Goal: Task Accomplishment & Management: Manage account settings

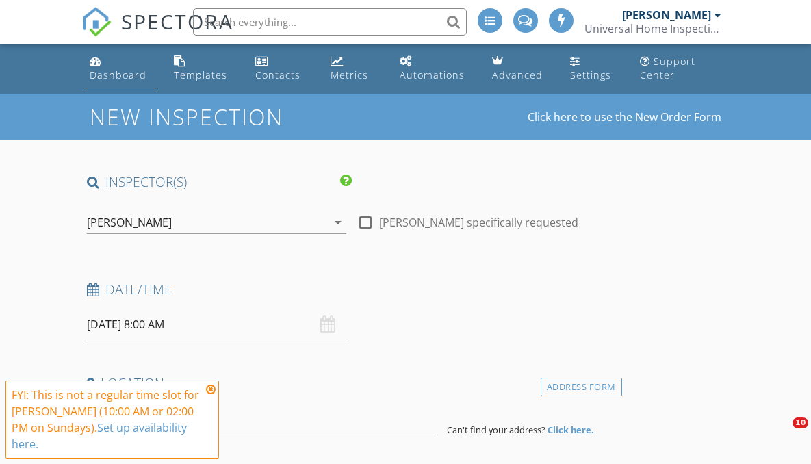
click at [123, 78] on div "Dashboard" at bounding box center [118, 74] width 57 height 13
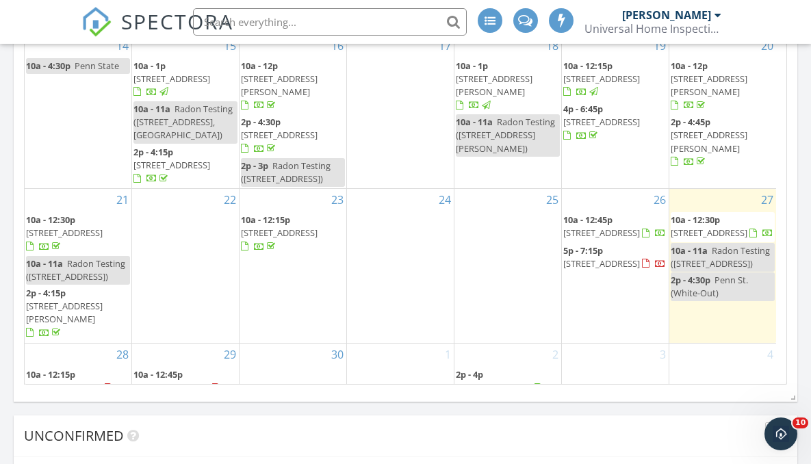
scroll to position [1839, 0]
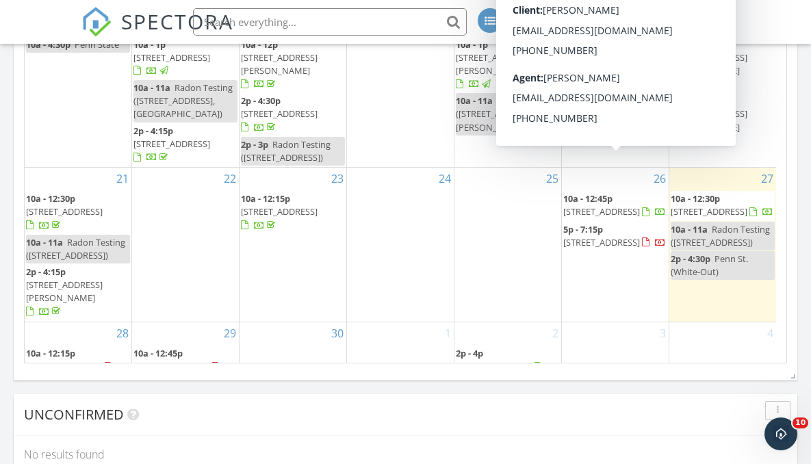
click at [623, 205] on span "[STREET_ADDRESS]" at bounding box center [601, 211] width 77 height 12
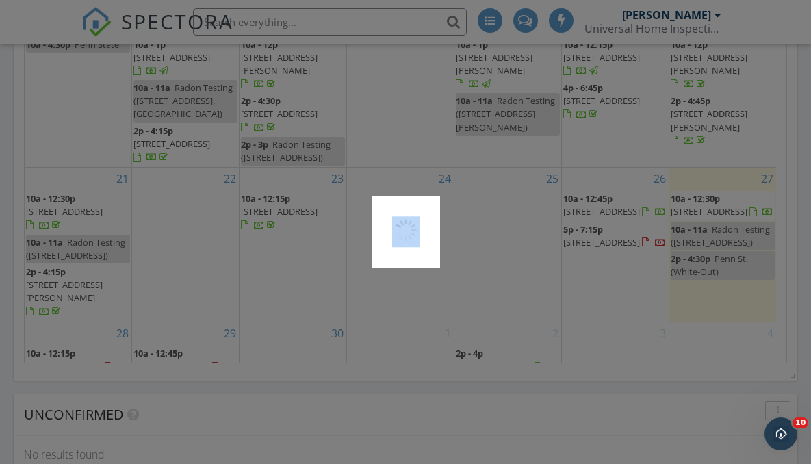
click at [623, 170] on div at bounding box center [405, 232] width 811 height 464
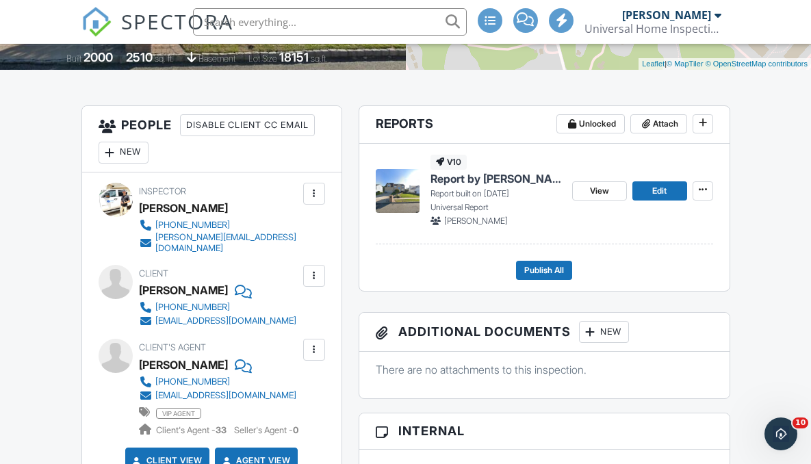
scroll to position [313, 0]
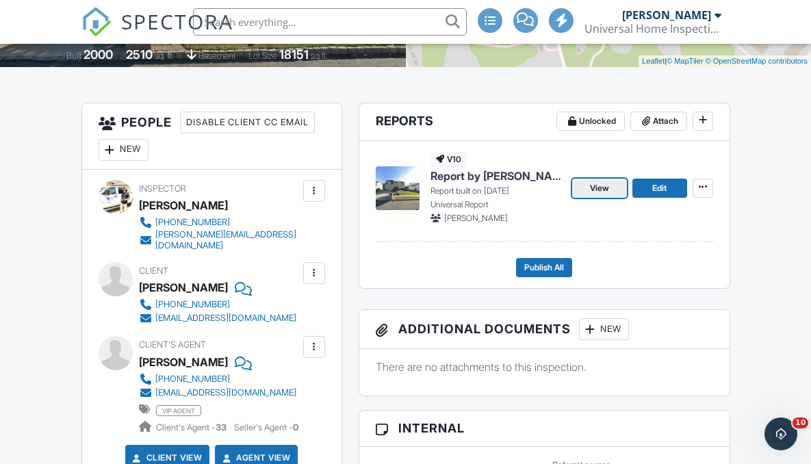
click at [597, 190] on span "View" at bounding box center [599, 188] width 19 height 14
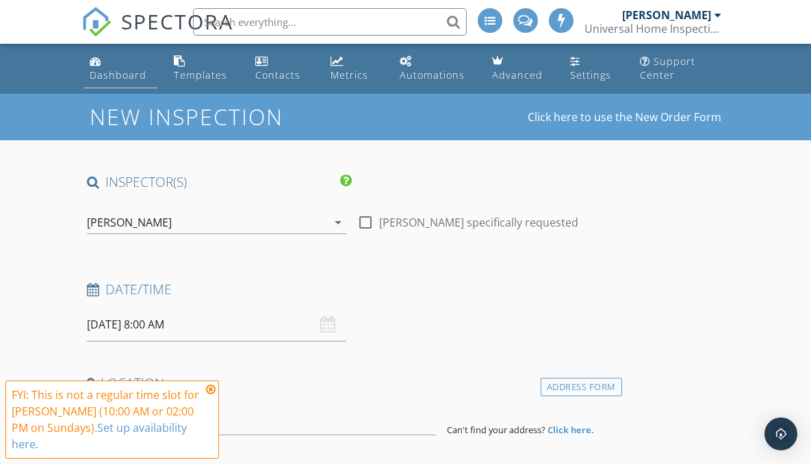
click at [120, 77] on div "Dashboard" at bounding box center [118, 74] width 57 height 13
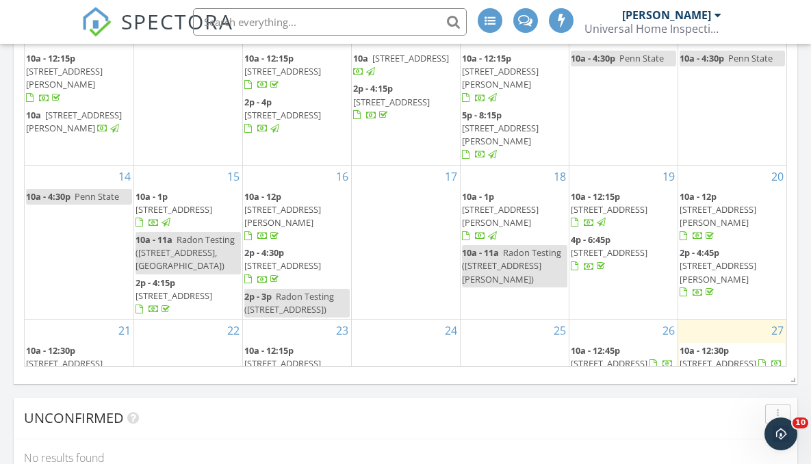
scroll to position [118, 0]
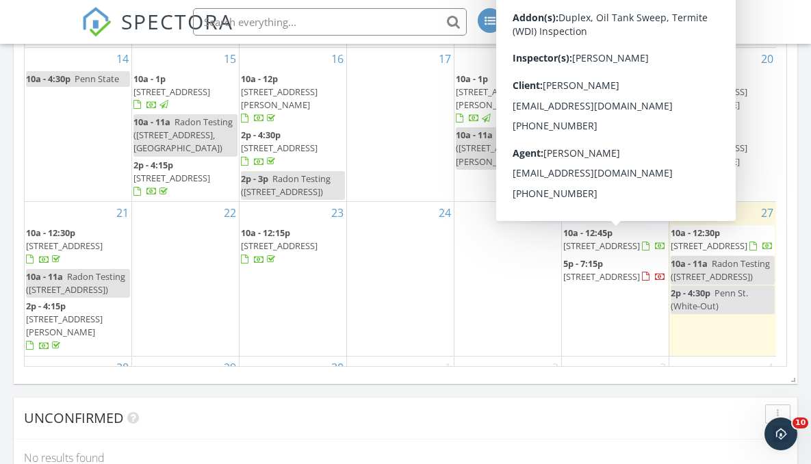
click at [615, 240] on span "[STREET_ADDRESS]" at bounding box center [601, 246] width 77 height 12
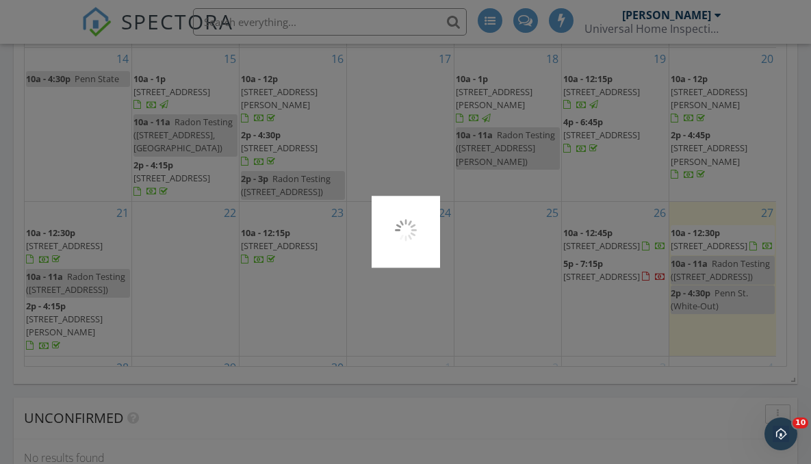
click at [614, 207] on div at bounding box center [405, 232] width 811 height 464
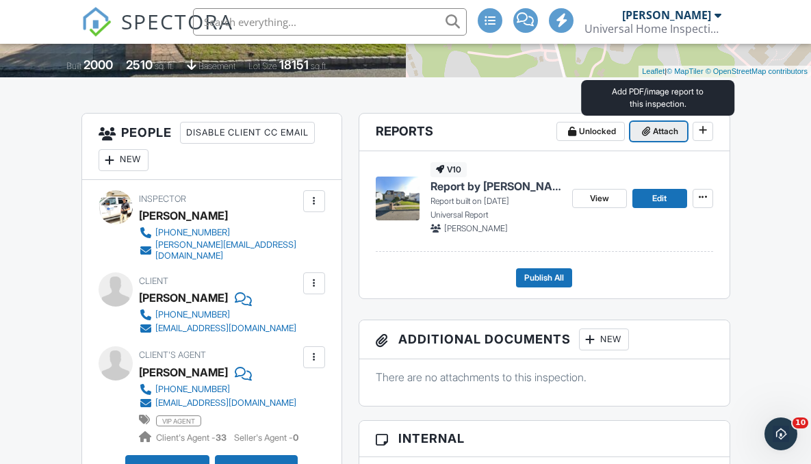
click at [662, 133] on span "Attach" at bounding box center [665, 132] width 25 height 14
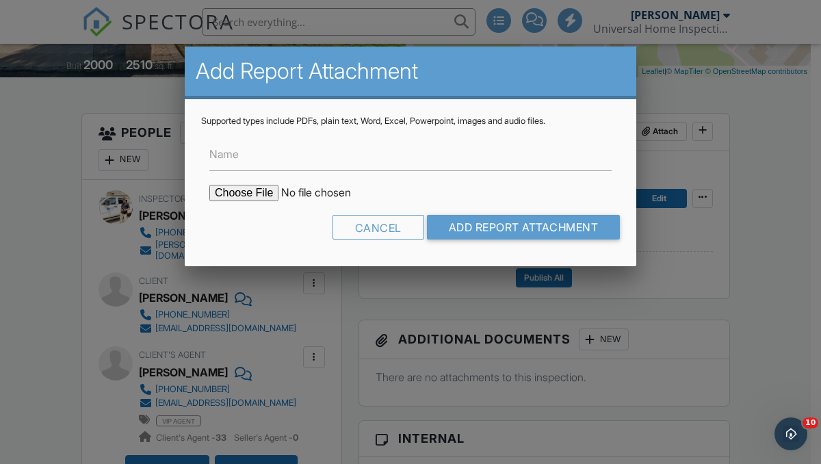
click at [240, 194] on input "file" at bounding box center [325, 193] width 233 height 16
type input "C:\fakepath\21 Cedar Grove Dr. (WDI) Report.pdf"
click at [459, 225] on input "Add Report Attachment" at bounding box center [524, 227] width 194 height 25
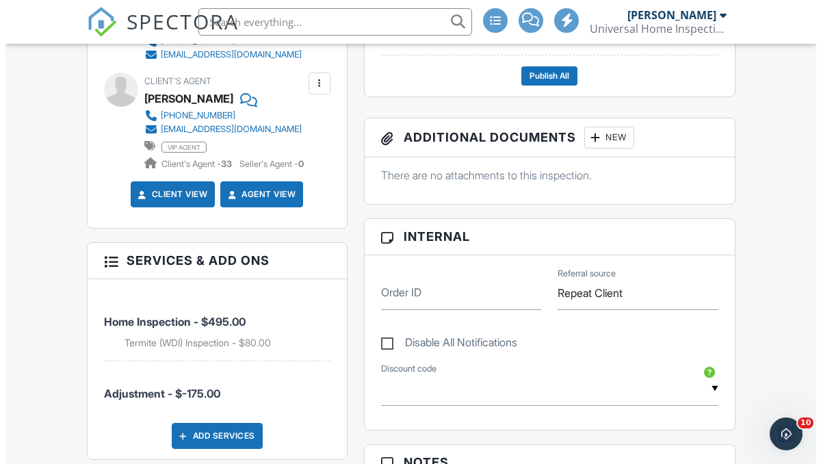
scroll to position [389, 0]
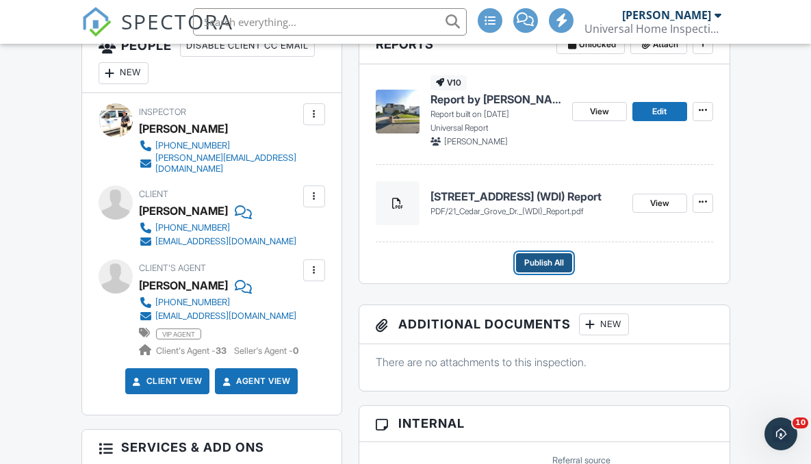
click at [551, 262] on span "Publish All" at bounding box center [544, 263] width 40 height 14
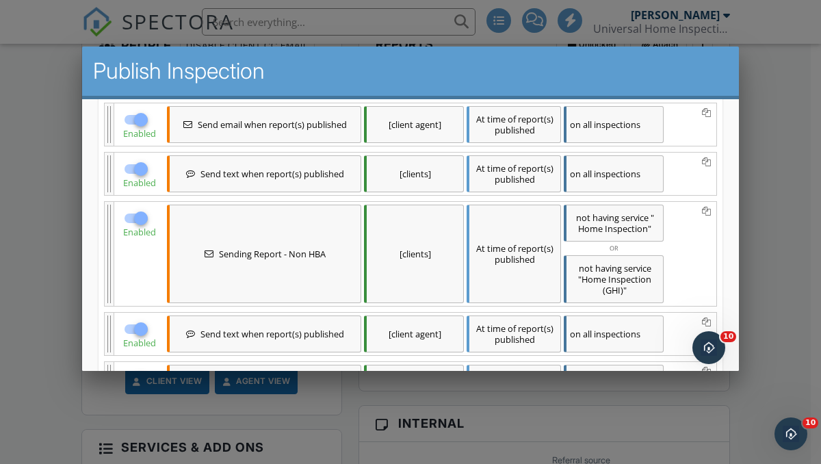
scroll to position [398, 0]
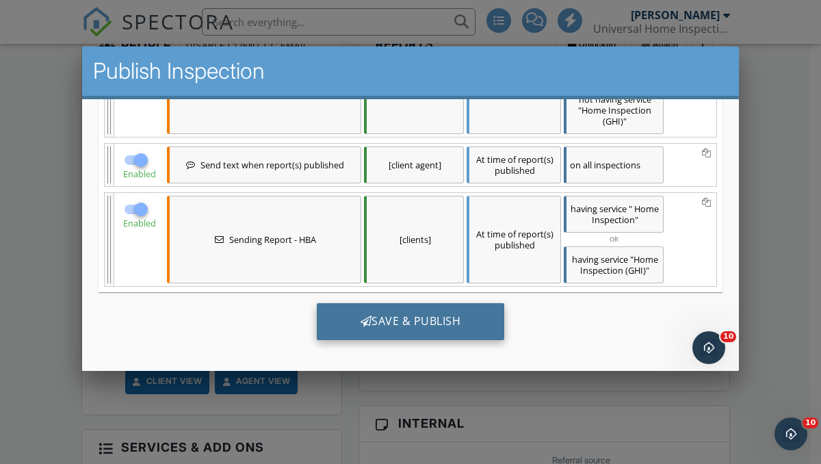
click at [420, 322] on div "Save & Publish" at bounding box center [411, 320] width 188 height 37
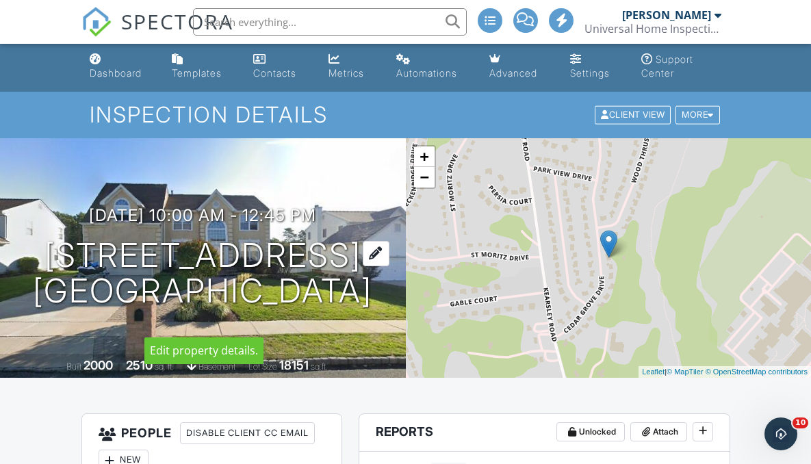
scroll to position [3, 0]
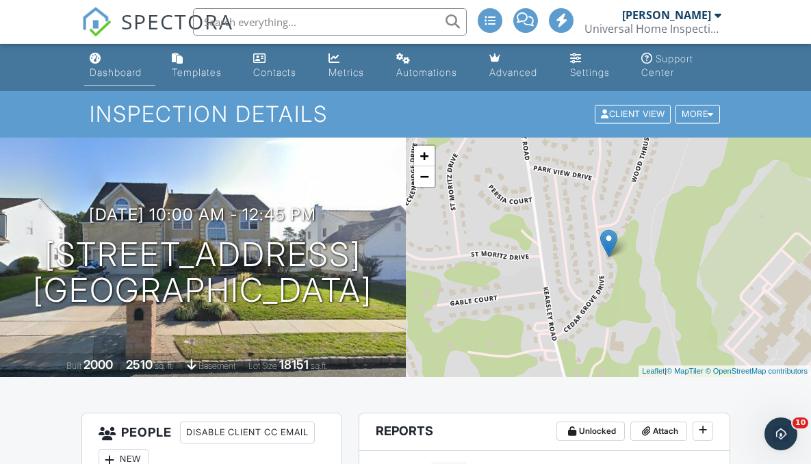
click at [120, 73] on div "Dashboard" at bounding box center [116, 72] width 52 height 12
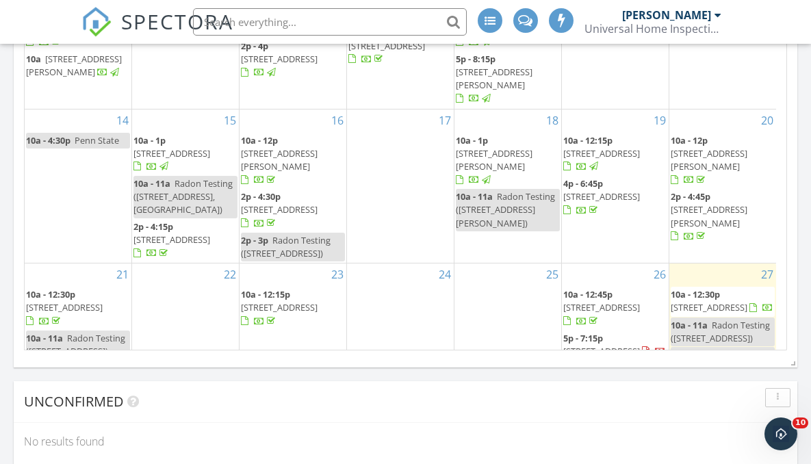
scroll to position [59, 0]
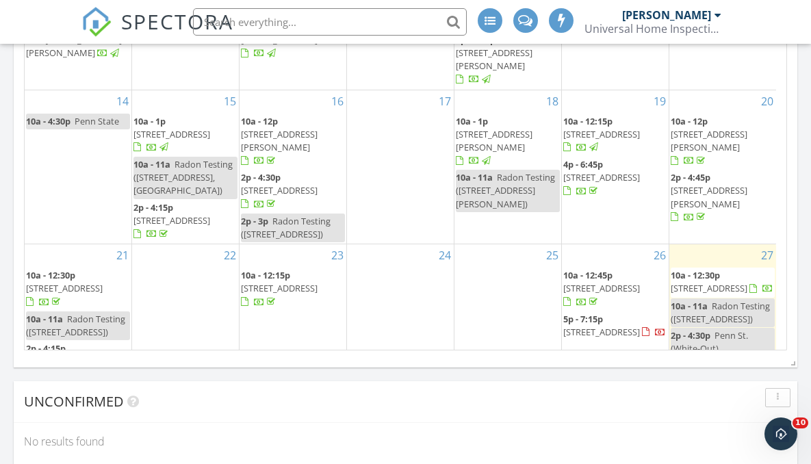
click at [77, 282] on span "25 Roll Ave, South Amboy 08879" at bounding box center [64, 288] width 77 height 12
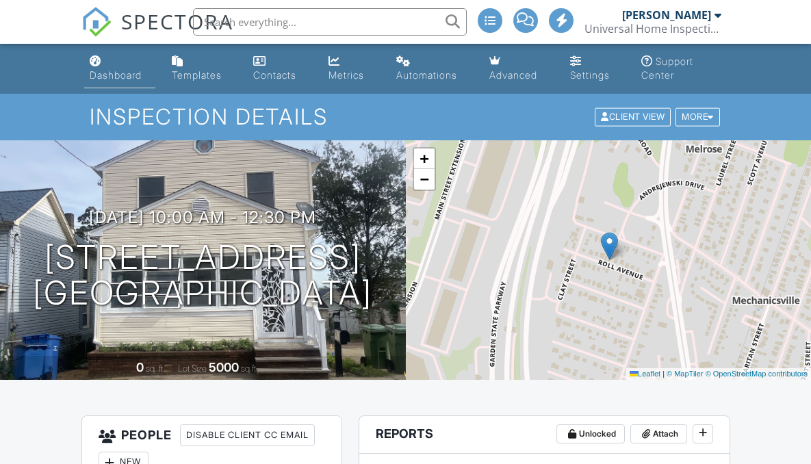
click at [115, 71] on div "Dashboard" at bounding box center [116, 75] width 52 height 12
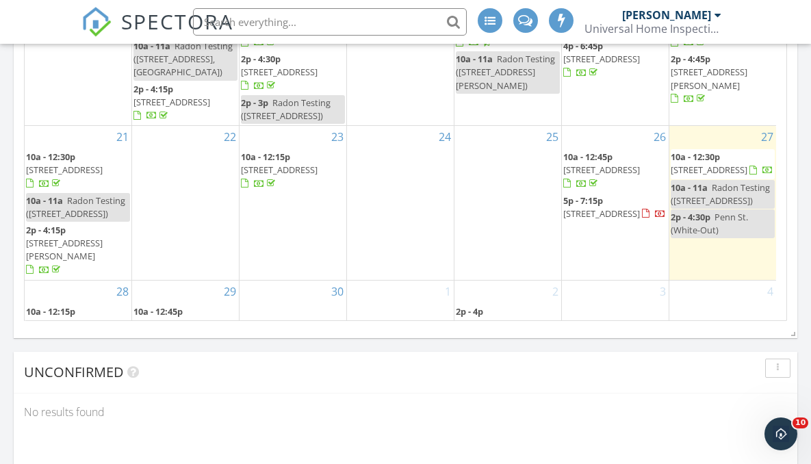
scroll to position [149, 0]
click at [63, 318] on span "206 Woolworth Ave, South Plainfield 07080" at bounding box center [64, 324] width 77 height 12
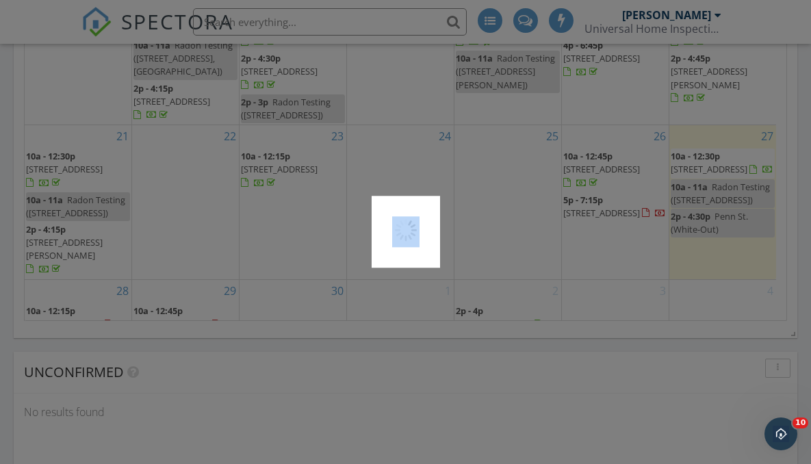
click at [63, 297] on div at bounding box center [405, 232] width 811 height 464
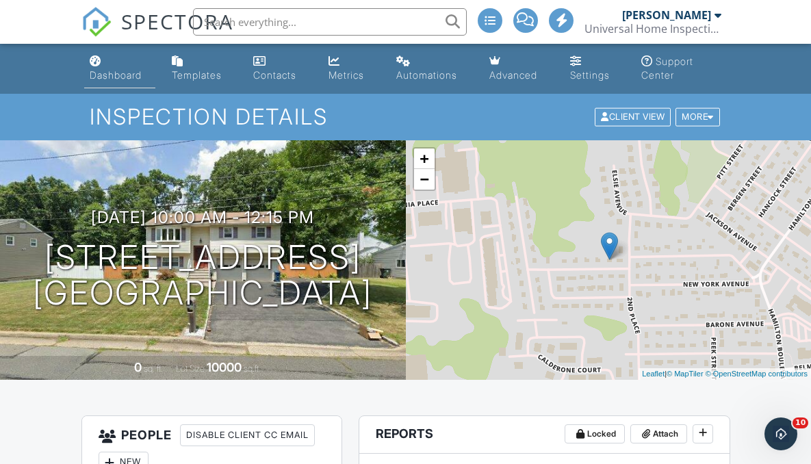
click at [99, 78] on div "Dashboard" at bounding box center [116, 75] width 52 height 12
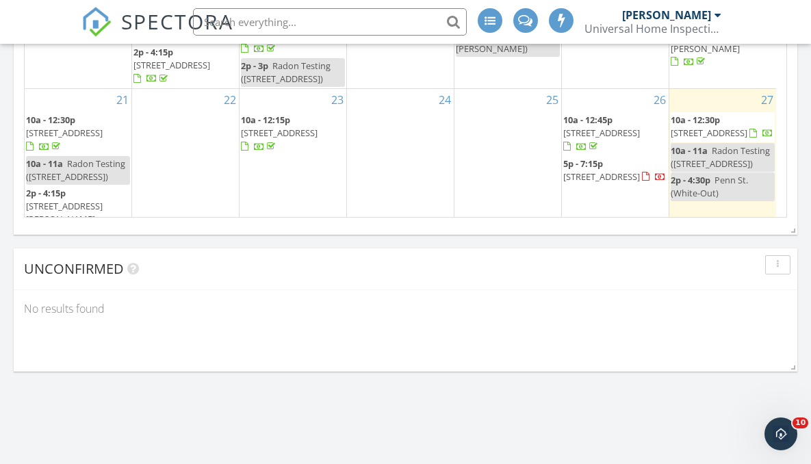
scroll to position [79, 0]
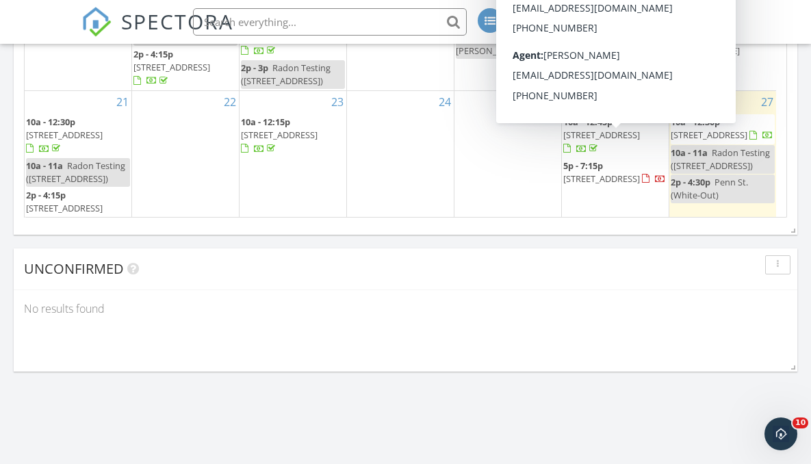
click at [615, 172] on span "18 Cottage St, Bayonne 07002" at bounding box center [601, 178] width 77 height 12
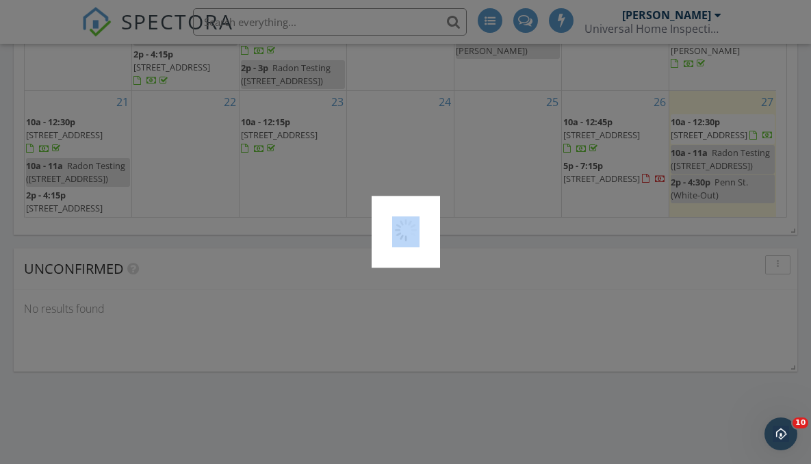
click at [615, 149] on div at bounding box center [405, 232] width 811 height 464
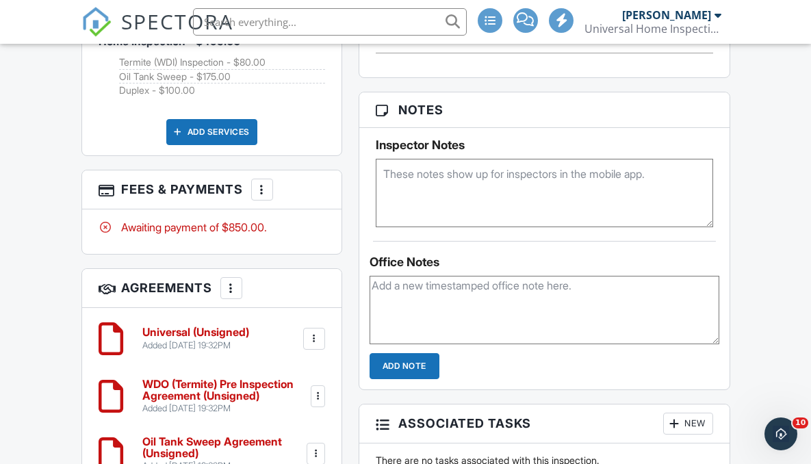
click at [263, 196] on div at bounding box center [262, 190] width 14 height 14
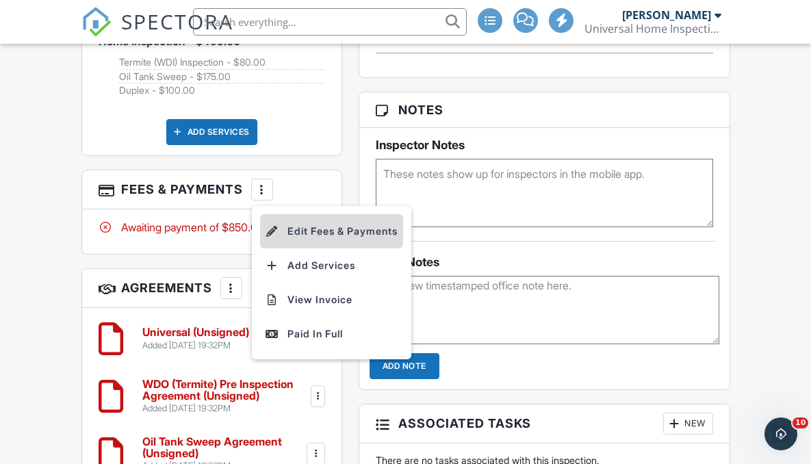
click at [317, 248] on li "Edit Fees & Payments" at bounding box center [331, 231] width 143 height 34
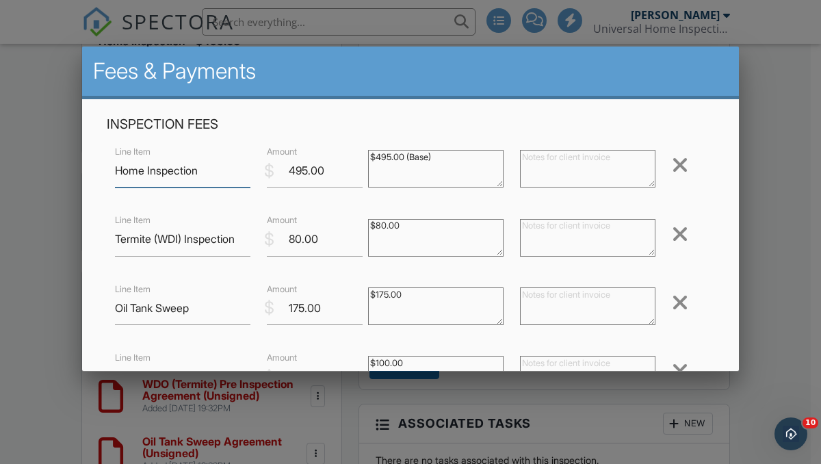
scroll to position [149, 0]
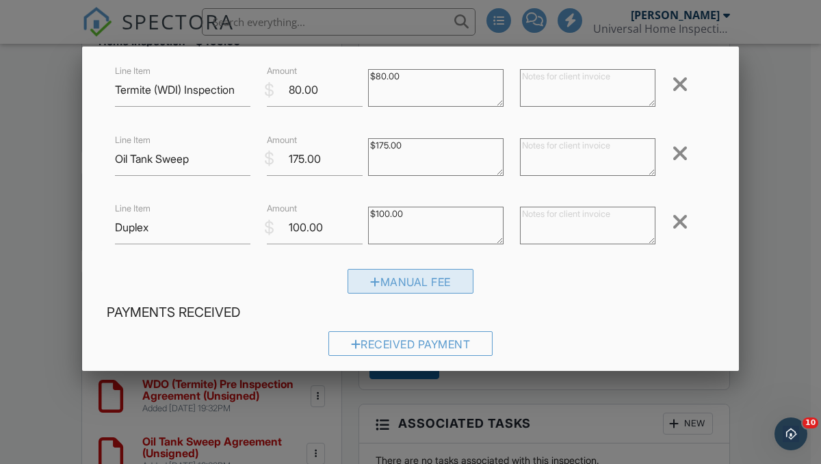
click at [378, 286] on div "Manual Fee" at bounding box center [411, 281] width 126 height 25
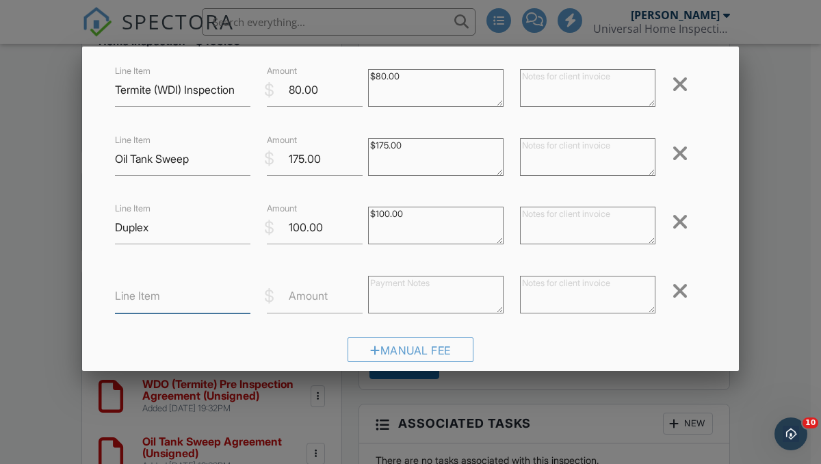
click at [171, 300] on input "Line Item" at bounding box center [183, 297] width 136 height 34
type input "Adjustment"
click at [289, 301] on label "Amount" at bounding box center [308, 295] width 39 height 15
click at [288, 301] on input "Amount" at bounding box center [315, 297] width 96 height 34
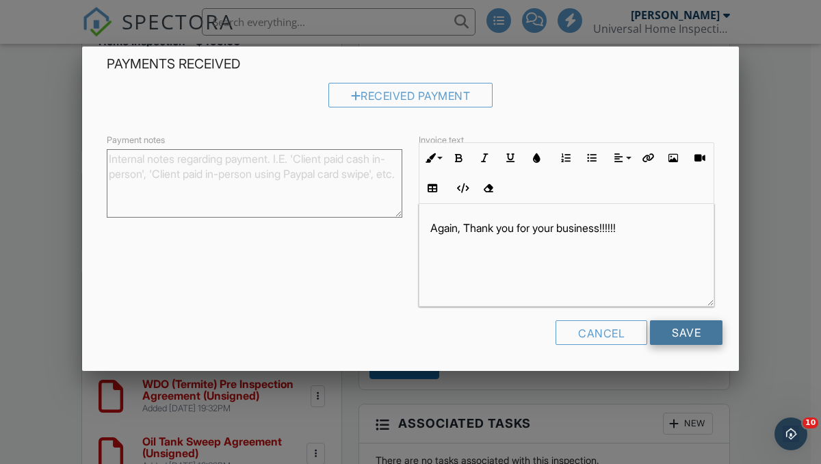
type input "-150"
click at [695, 329] on input "Save" at bounding box center [686, 332] width 73 height 25
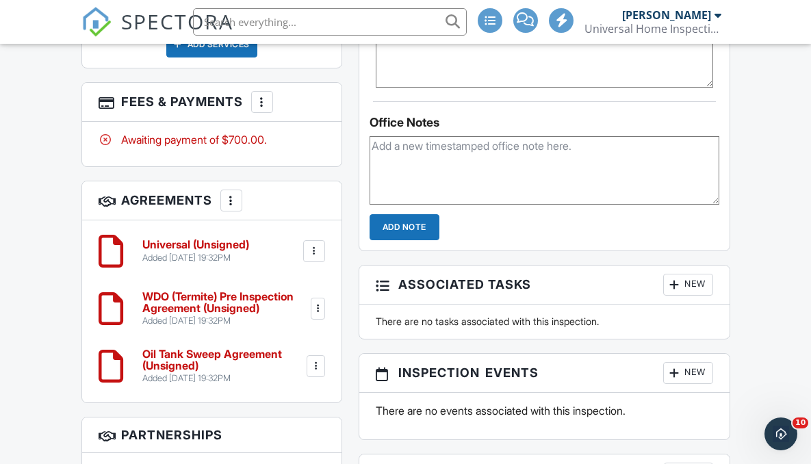
scroll to position [1066, 0]
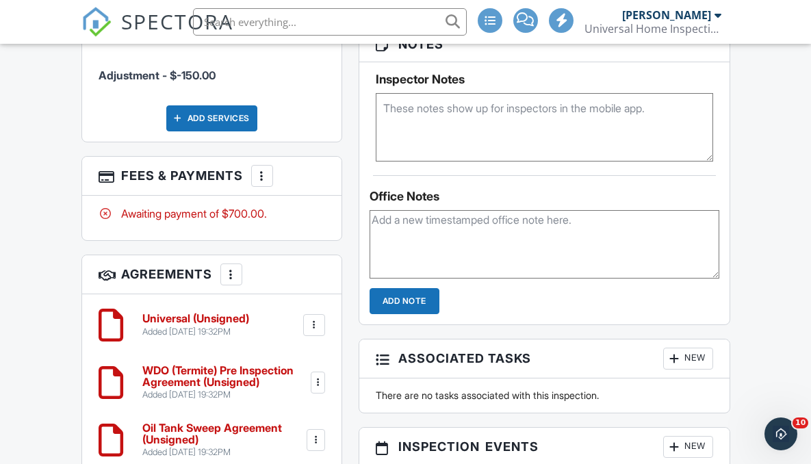
click at [266, 183] on div at bounding box center [262, 176] width 14 height 14
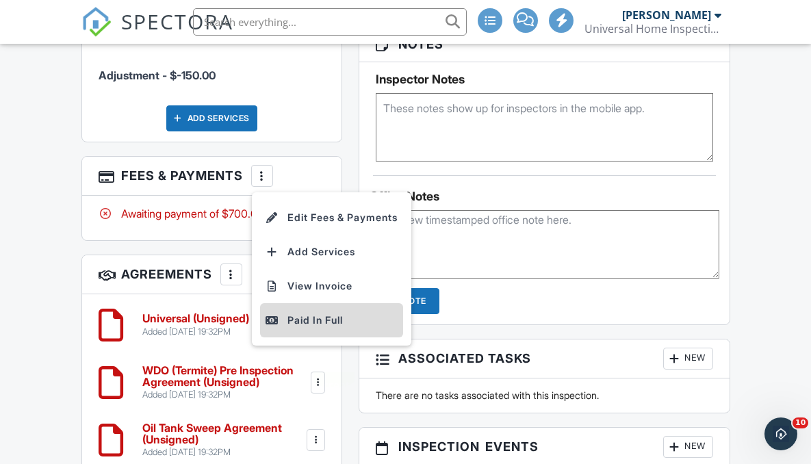
click at [295, 328] on div "Paid In Full" at bounding box center [332, 320] width 132 height 16
